Goal: Transaction & Acquisition: Purchase product/service

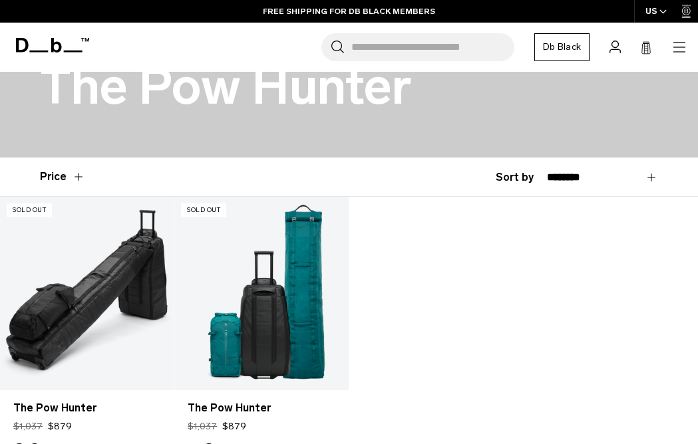
click at [665, 11] on icon "button" at bounding box center [663, 11] width 6 height 3
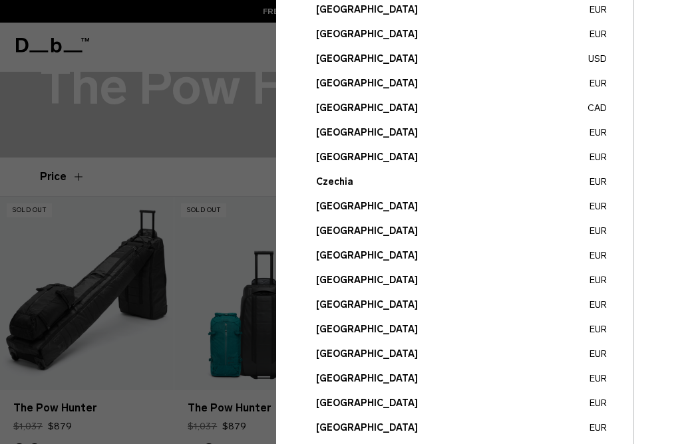
scroll to position [137, 0]
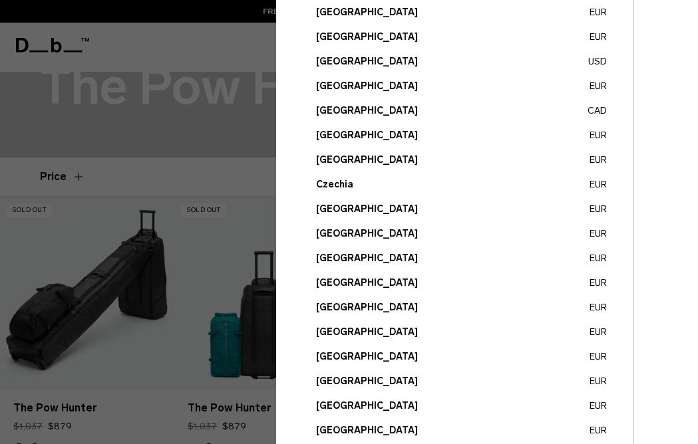
click at [341, 307] on button "Germany EUR" at bounding box center [461, 308] width 291 height 14
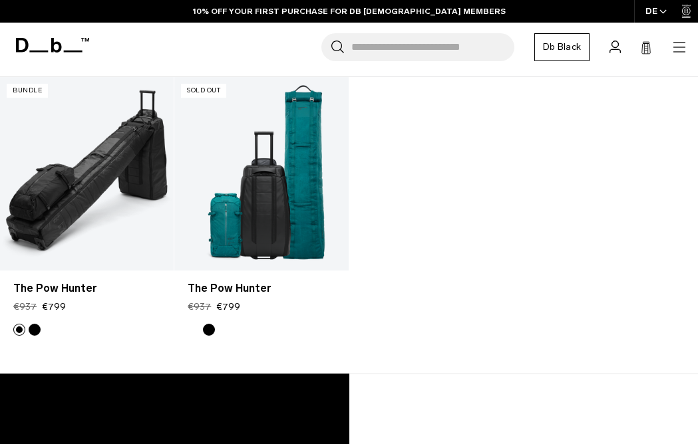
scroll to position [401, 0]
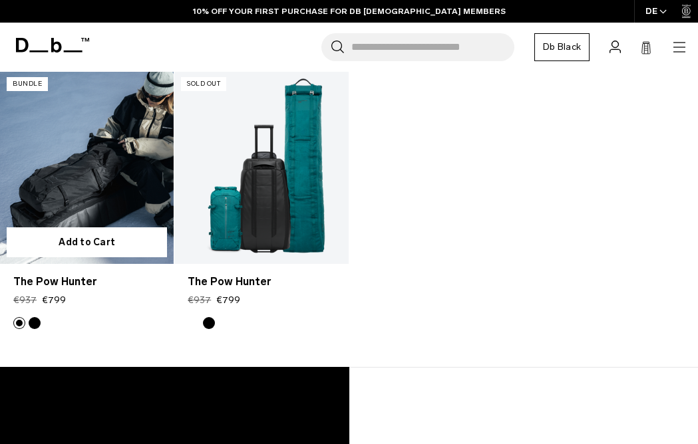
click at [103, 153] on link "The Pow Hunter" at bounding box center [87, 167] width 174 height 193
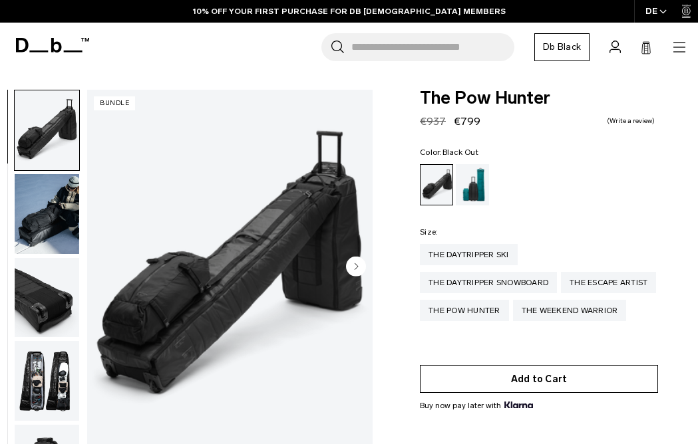
click at [543, 393] on button "Add to Cart" at bounding box center [539, 379] width 238 height 28
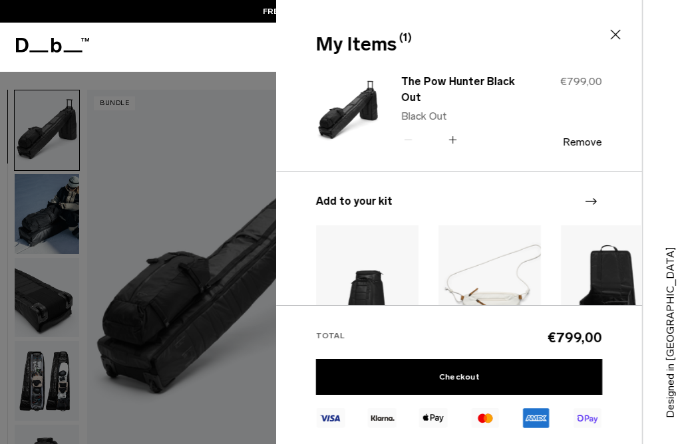
scroll to position [2, 0]
click at [452, 138] on icon at bounding box center [452, 140] width 13 height 19
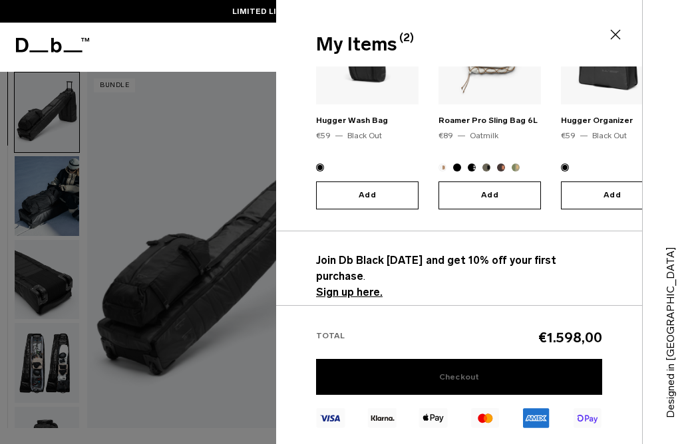
scroll to position [29, 0]
click at [460, 378] on link "Checkout" at bounding box center [459, 377] width 286 height 36
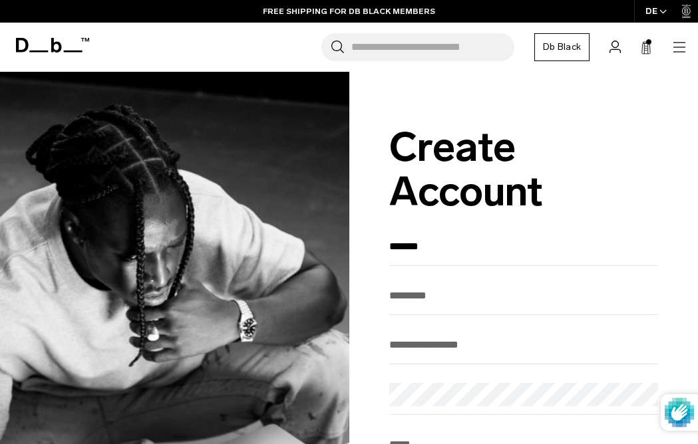
click at [425, 256] on input "*******" at bounding box center [523, 246] width 269 height 22
type input "*******"
click at [414, 297] on input "text" at bounding box center [523, 296] width 269 height 22
type input "*******"
click at [410, 349] on input "email" at bounding box center [523, 345] width 269 height 22
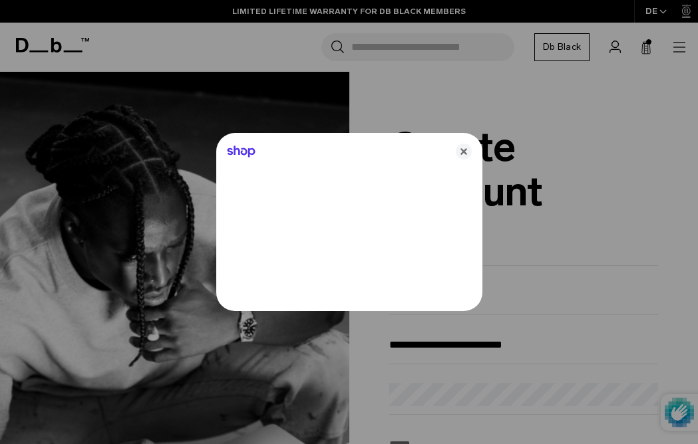
type input "**********"
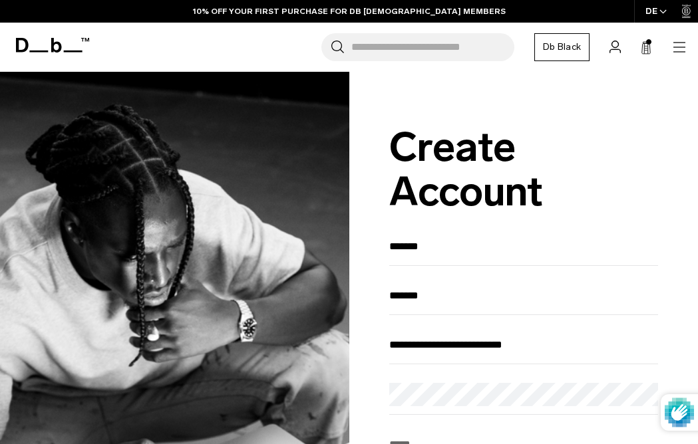
scroll to position [25, 0]
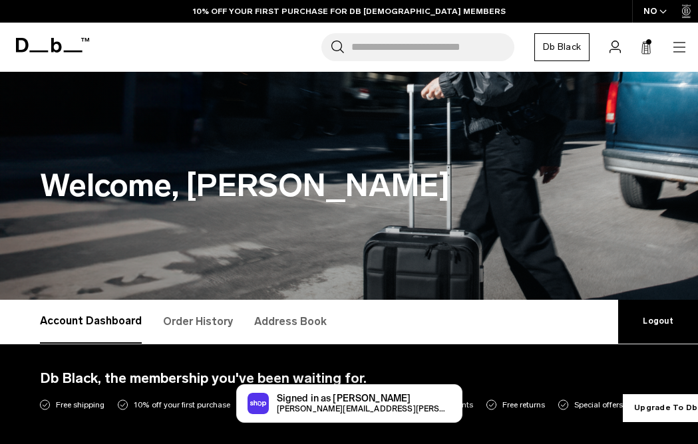
click at [647, 41] on span at bounding box center [648, 41] width 5 height 5
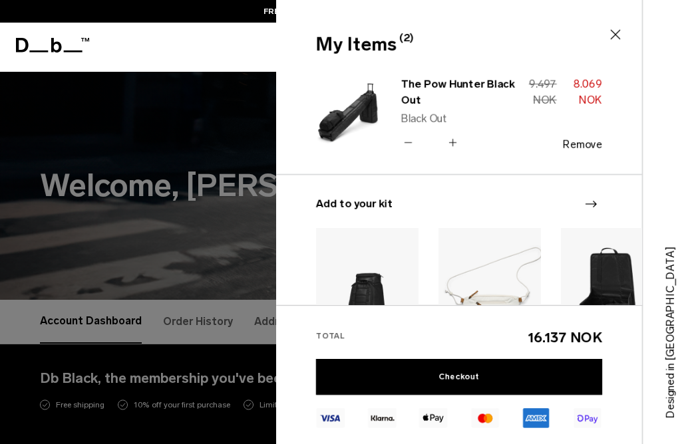
click at [235, 55] on div "Search for Bags, Luggage... Search Close Trending Products All Products Hugger …" at bounding box center [392, 47] width 590 height 28
click at [613, 33] on icon at bounding box center [615, 35] width 16 height 16
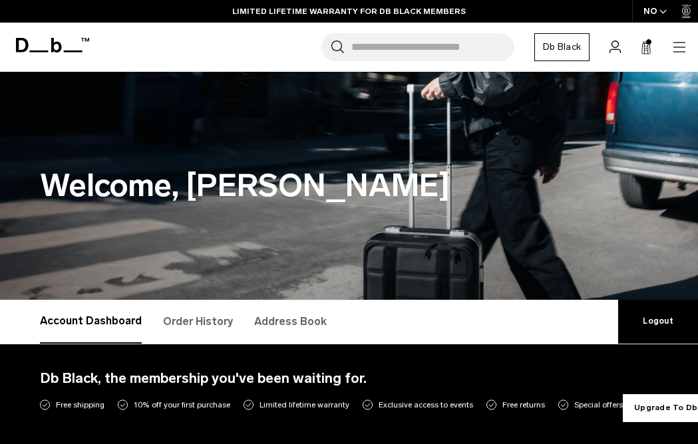
click at [663, 11] on icon "button" at bounding box center [662, 11] width 7 height 5
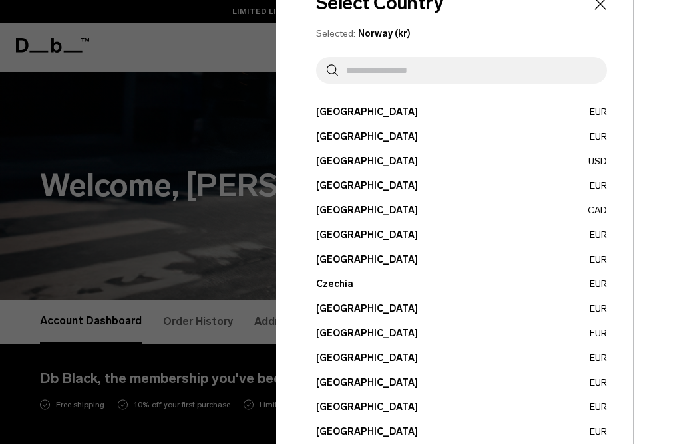
scroll to position [45, 0]
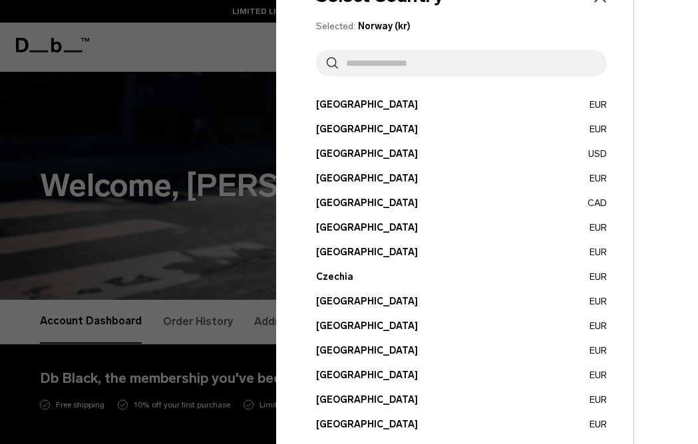
click at [338, 396] on button "Germany EUR" at bounding box center [461, 400] width 291 height 14
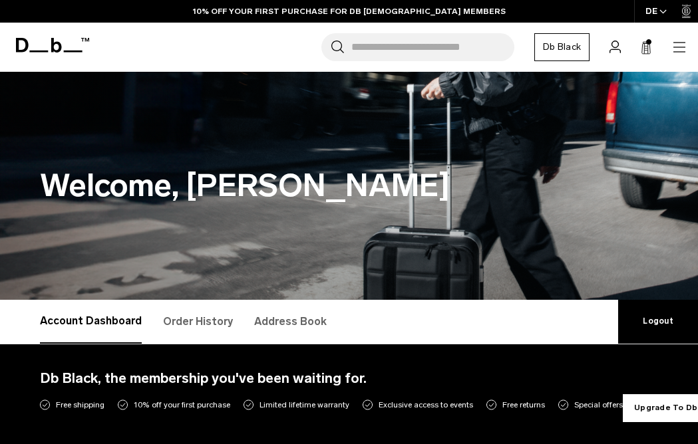
click at [647, 43] on span at bounding box center [648, 41] width 5 height 5
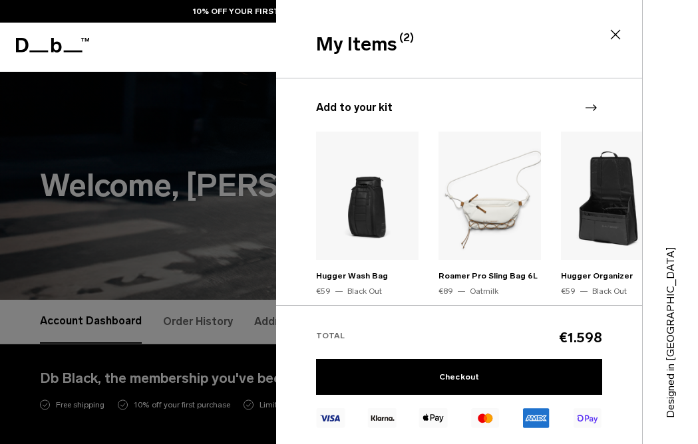
scroll to position [146, 0]
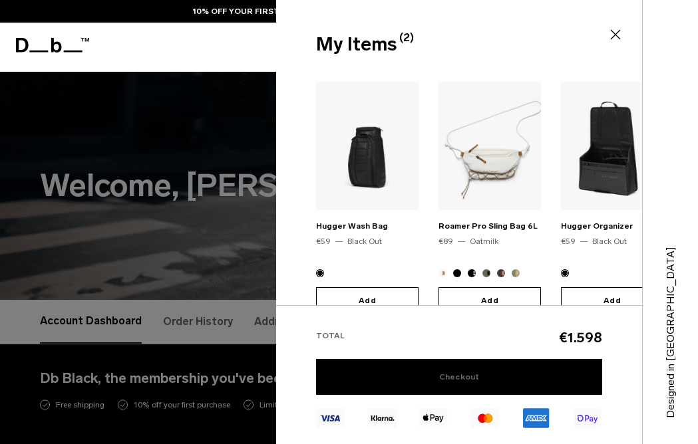
click at [462, 378] on link "Checkout" at bounding box center [459, 377] width 286 height 36
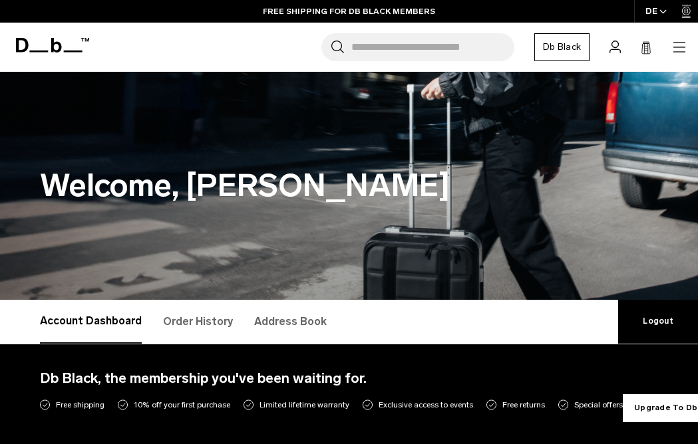
click at [615, 46] on icon at bounding box center [614, 47] width 11 height 13
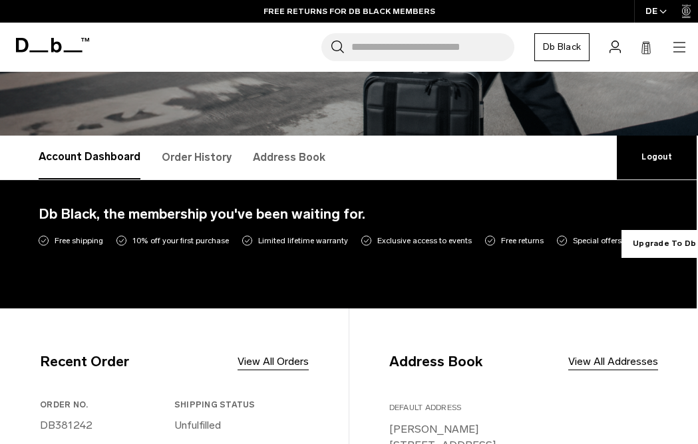
scroll to position [161, 0]
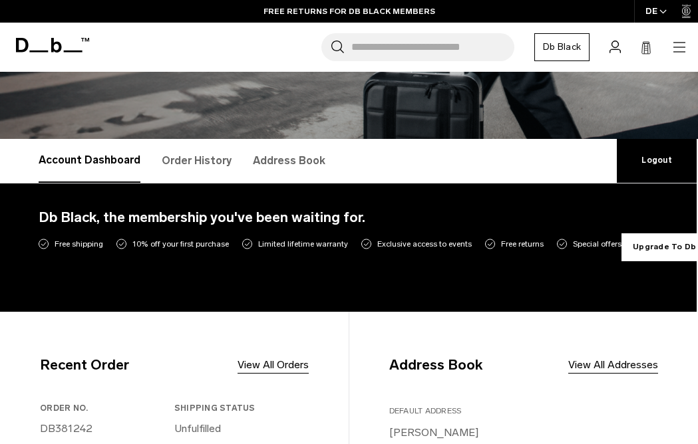
click at [653, 161] on link "Logout" at bounding box center [657, 161] width 80 height 44
